Goal: Transaction & Acquisition: Purchase product/service

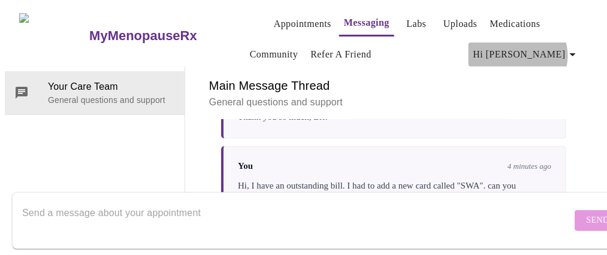
click at [567, 51] on span "Hi [PERSON_NAME]" at bounding box center [526, 54] width 107 height 17
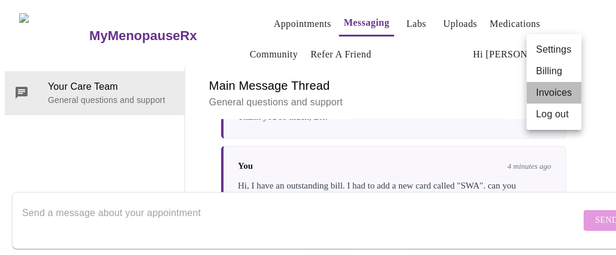
click at [550, 93] on li "Invoices" at bounding box center [553, 93] width 55 height 22
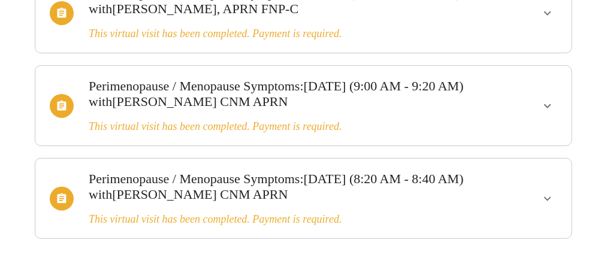
scroll to position [197, 0]
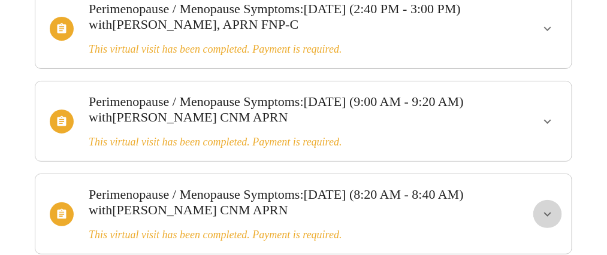
click at [555, 214] on icon "show more" at bounding box center [547, 214] width 14 height 14
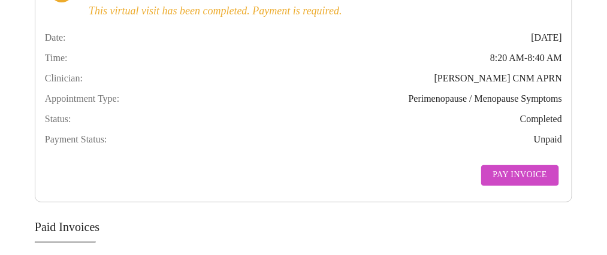
scroll to position [437, 0]
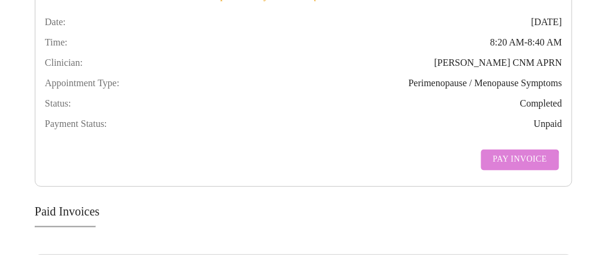
click at [523, 168] on span "Pay Invoice" at bounding box center [520, 160] width 54 height 15
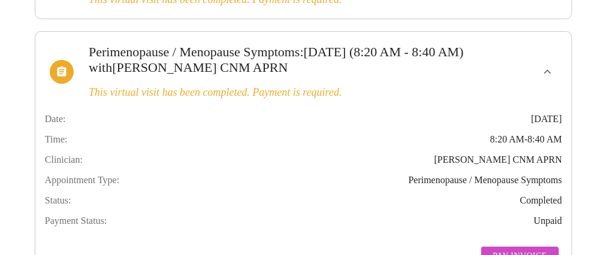
scroll to position [377, 0]
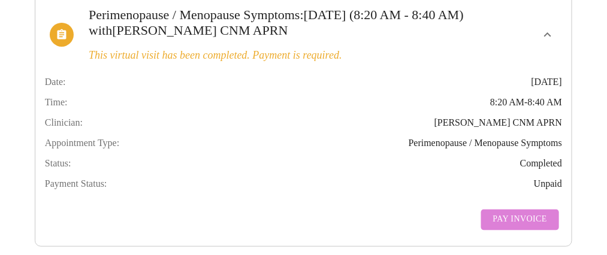
click at [529, 228] on span "Pay Invoice" at bounding box center [520, 220] width 54 height 15
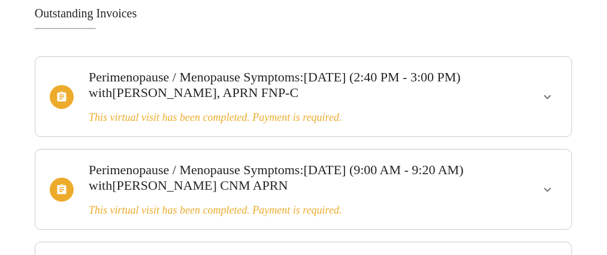
scroll to position [137, 0]
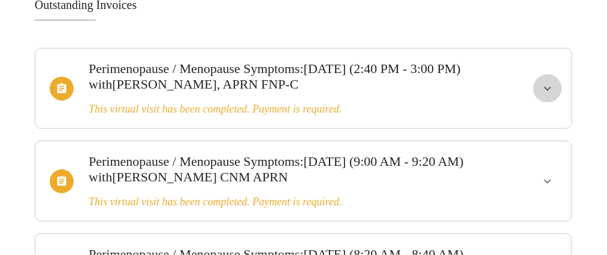
click at [555, 96] on icon "show more" at bounding box center [547, 88] width 14 height 14
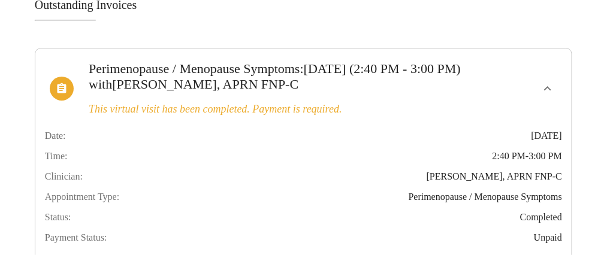
scroll to position [257, 0]
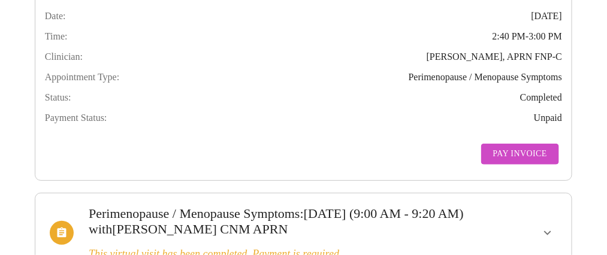
click at [528, 162] on span "Pay Invoice" at bounding box center [520, 154] width 54 height 15
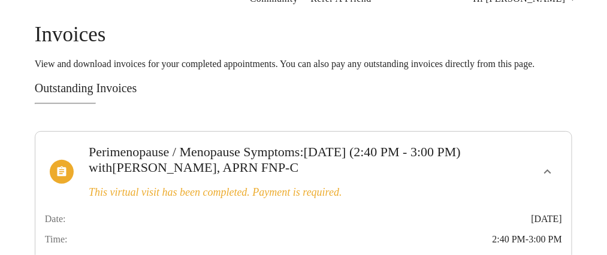
scroll to position [0, 0]
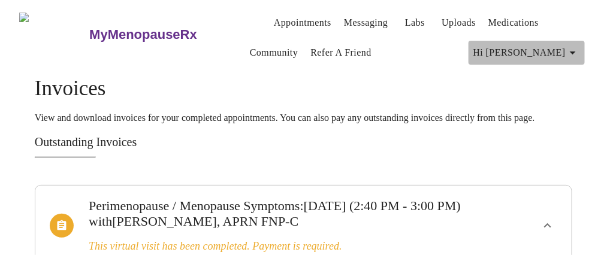
click at [580, 50] on icon "button" at bounding box center [572, 53] width 14 height 14
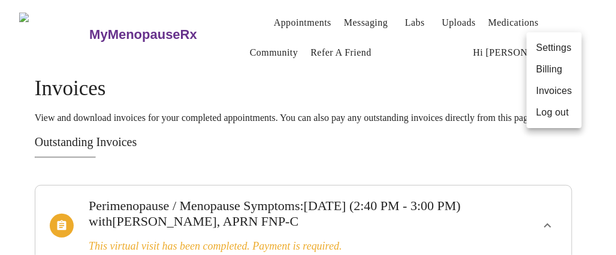
click at [564, 92] on li "Invoices" at bounding box center [553, 91] width 55 height 22
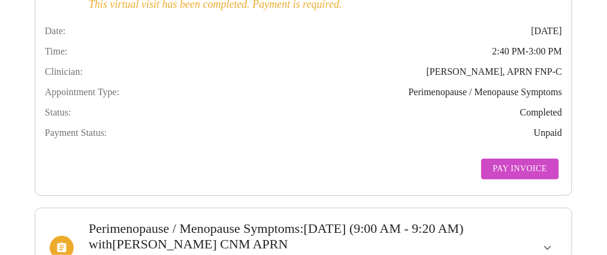
scroll to position [299, 0]
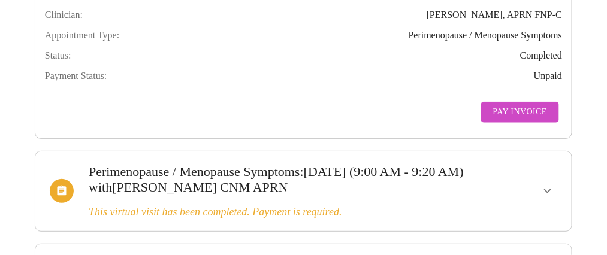
click at [513, 120] on span "Pay Invoice" at bounding box center [520, 112] width 54 height 15
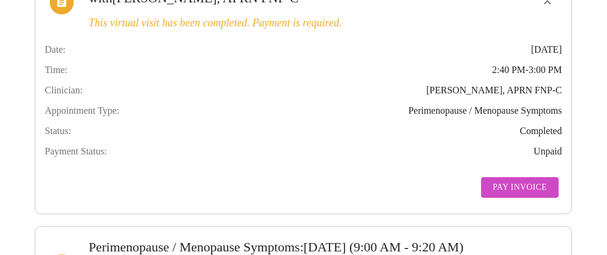
scroll to position [0, 0]
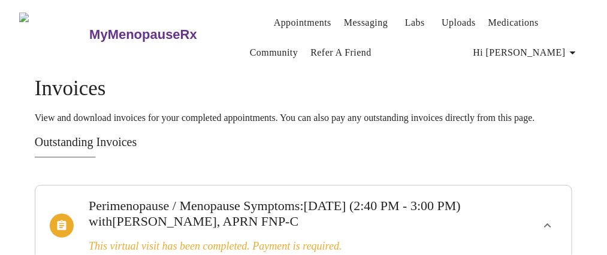
click at [295, 14] on link "Appointments" at bounding box center [302, 22] width 57 height 17
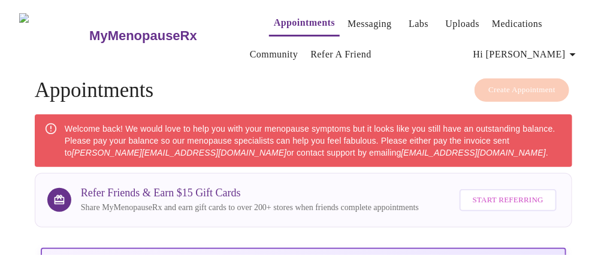
click at [401, 148] on em "[EMAIL_ADDRESS][DOMAIN_NAME]" at bounding box center [473, 153] width 144 height 10
click at [559, 53] on span "Hi [PERSON_NAME]" at bounding box center [526, 54] width 107 height 17
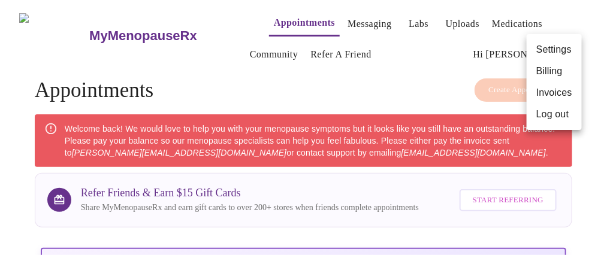
click at [549, 91] on li "Invoices" at bounding box center [553, 93] width 55 height 22
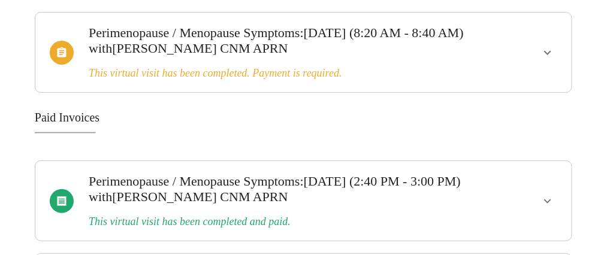
scroll to position [180, 0]
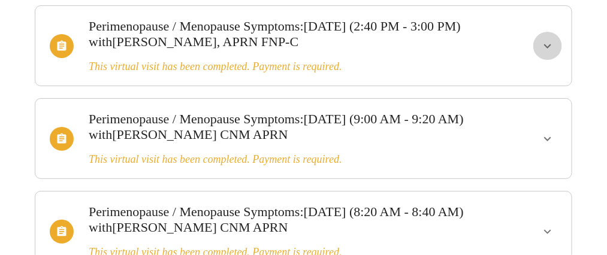
click at [555, 53] on icon "show more" at bounding box center [547, 46] width 14 height 14
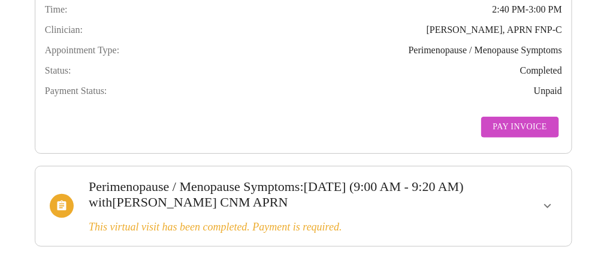
scroll to position [299, 0]
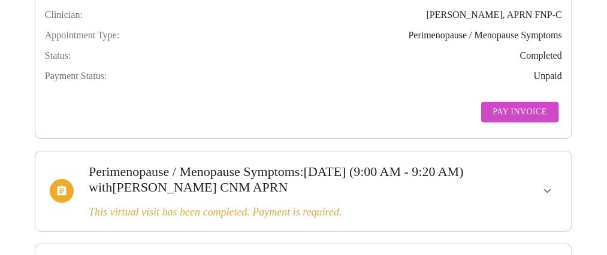
click at [529, 120] on span "Pay Invoice" at bounding box center [520, 112] width 54 height 15
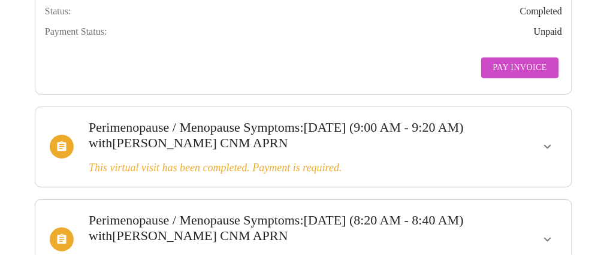
scroll to position [359, 0]
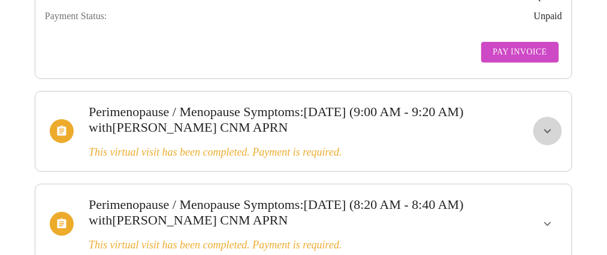
click at [553, 138] on icon "show more" at bounding box center [547, 131] width 14 height 14
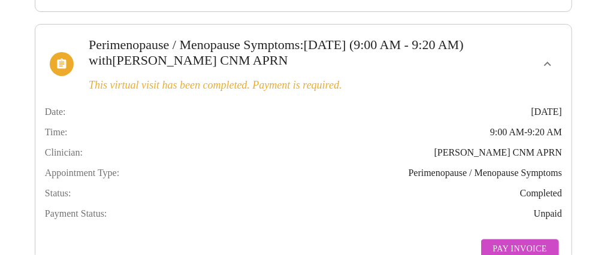
scroll to position [539, 0]
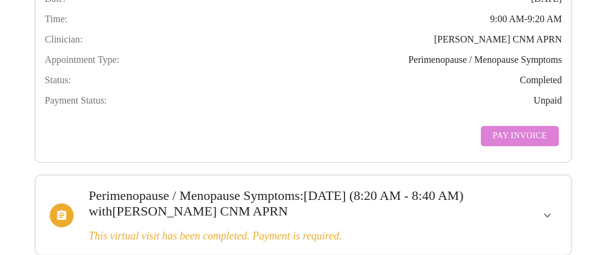
click at [547, 144] on span "Pay Invoice" at bounding box center [520, 136] width 54 height 15
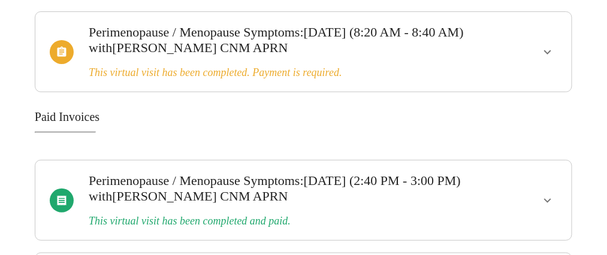
scroll to position [718, 0]
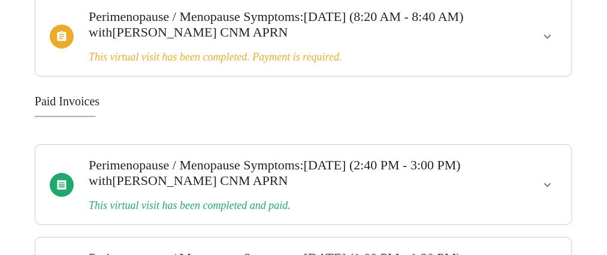
click at [544, 51] on button "show more" at bounding box center [547, 36] width 29 height 29
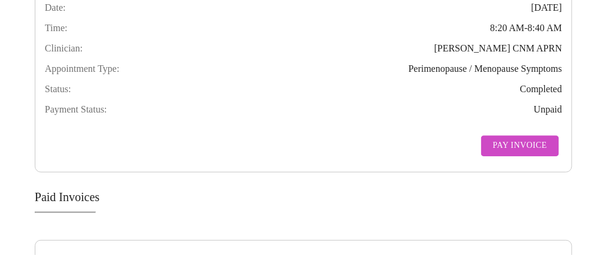
scroll to position [838, 0]
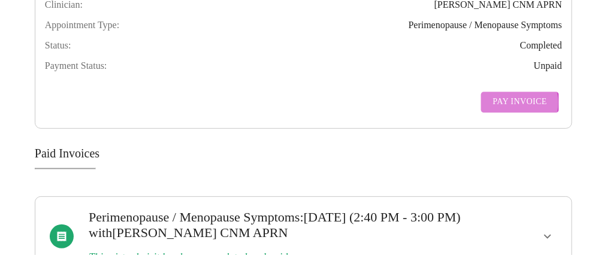
click at [523, 110] on span "Pay Invoice" at bounding box center [520, 102] width 54 height 15
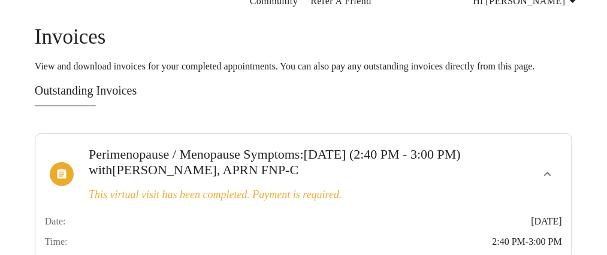
scroll to position [0, 0]
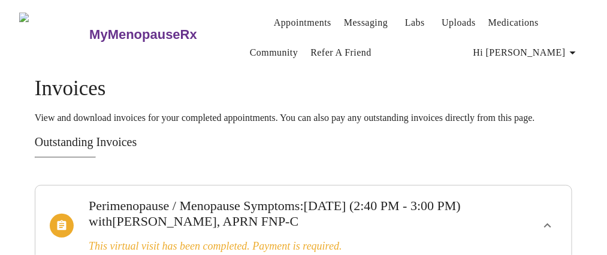
click at [293, 14] on link "Appointments" at bounding box center [302, 22] width 57 height 17
